Goal: Task Accomplishment & Management: Complete application form

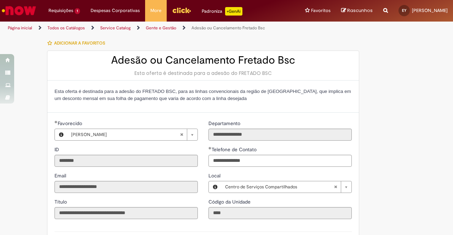
select select "******"
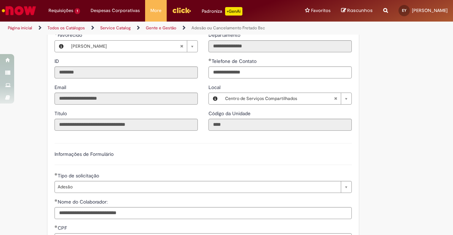
scroll to position [74, 0]
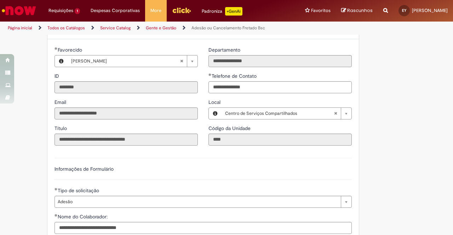
click at [27, 27] on link "Página inicial" at bounding box center [20, 28] width 24 height 6
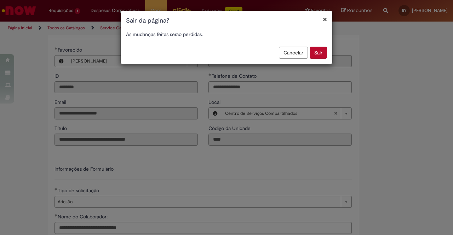
click at [322, 50] on button "Sair" at bounding box center [318, 53] width 17 height 12
